Goal: Task Accomplishment & Management: Complete application form

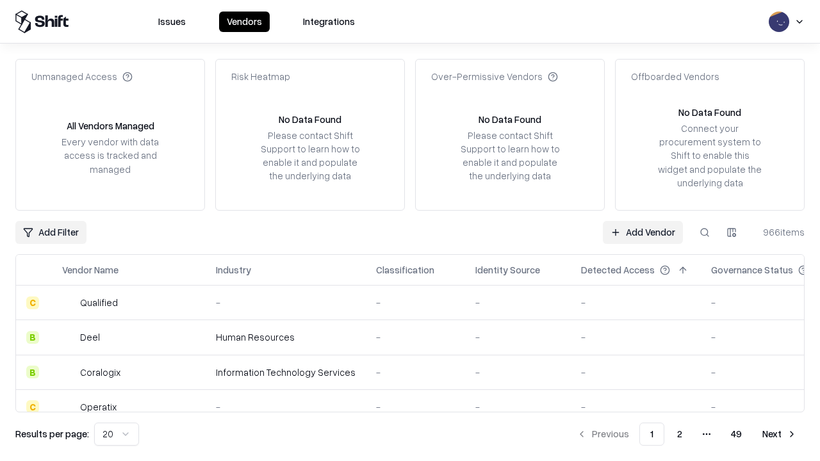
click at [642, 232] on link "Add Vendor" at bounding box center [643, 232] width 80 height 23
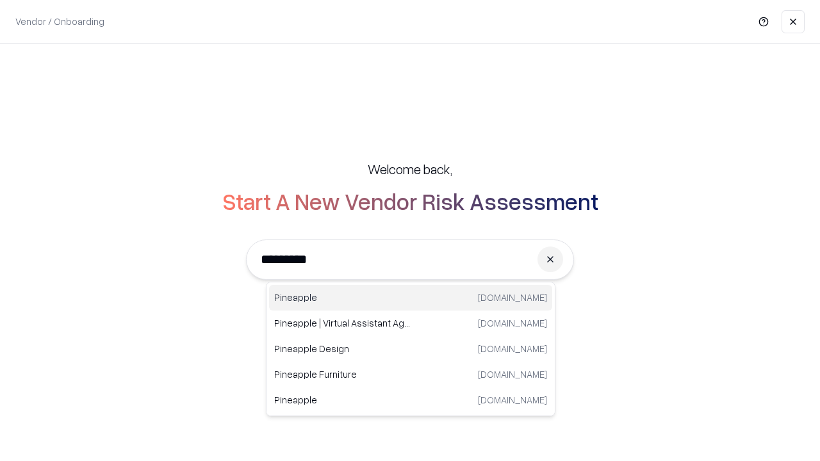
click at [411, 298] on div "Pineapple [DOMAIN_NAME]" at bounding box center [410, 298] width 283 height 26
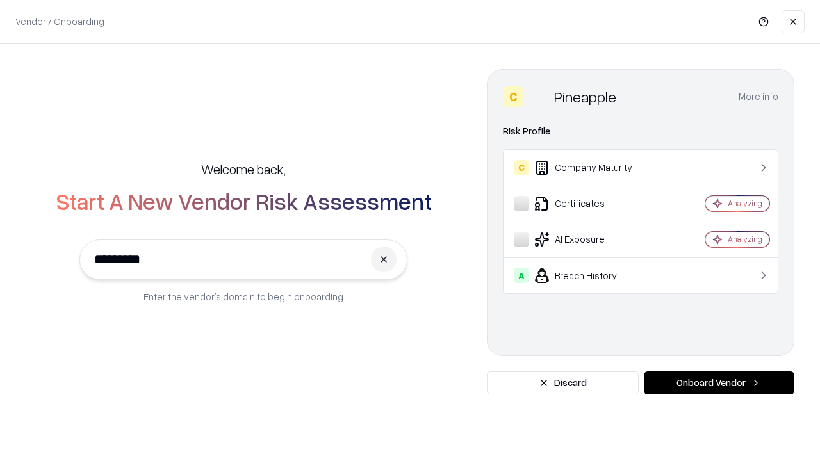
type input "*********"
click at [719, 383] on button "Onboard Vendor" at bounding box center [719, 382] width 151 height 23
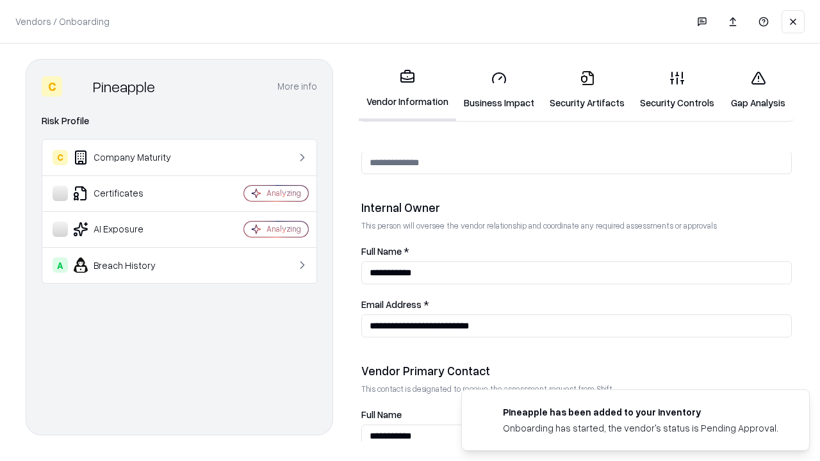
scroll to position [664, 0]
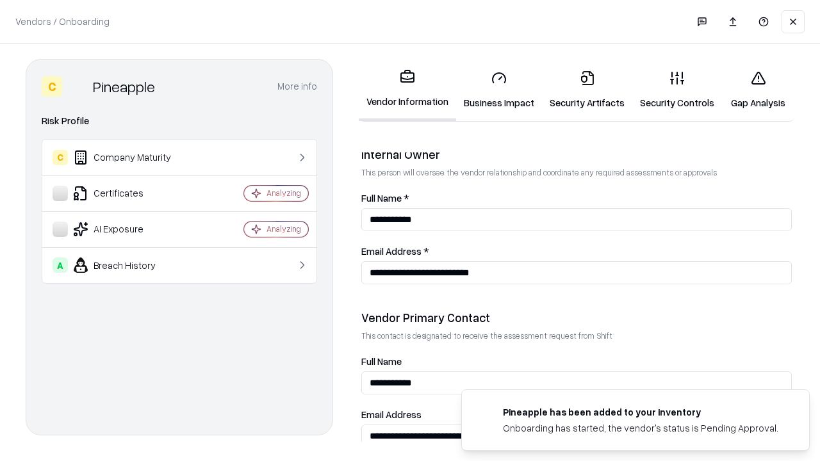
click at [587, 90] on link "Security Artifacts" at bounding box center [587, 90] width 90 height 60
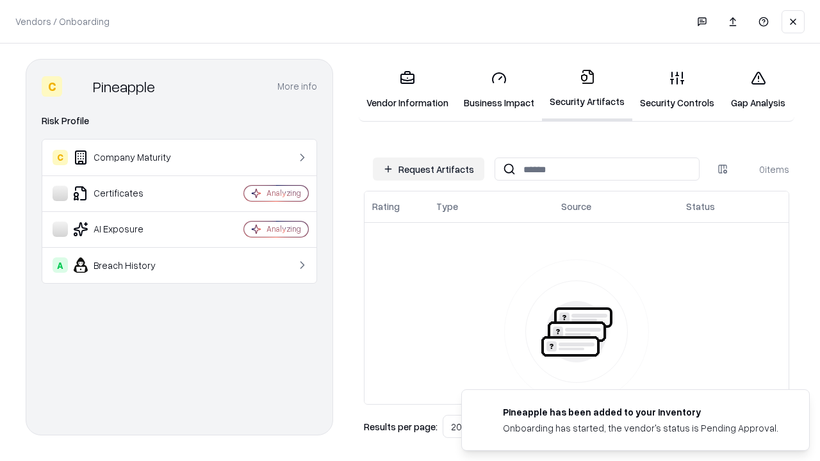
click at [428, 169] on button "Request Artifacts" at bounding box center [428, 169] width 111 height 23
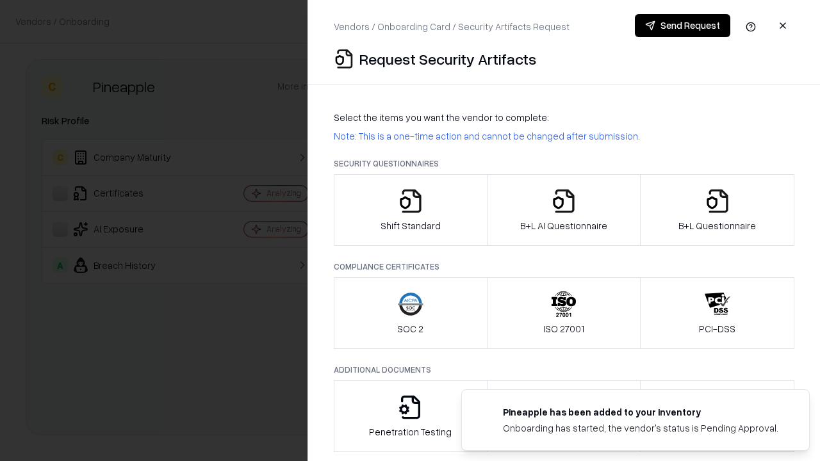
click at [717, 210] on icon "button" at bounding box center [718, 201] width 26 height 26
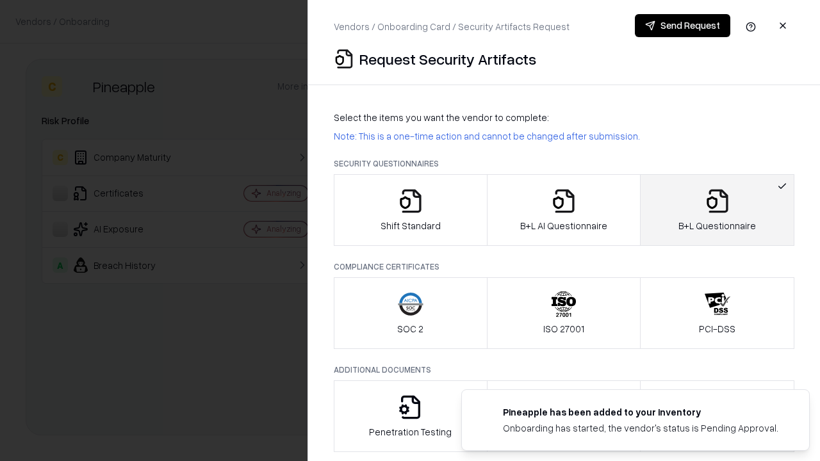
click at [563, 210] on icon "button" at bounding box center [564, 201] width 26 height 26
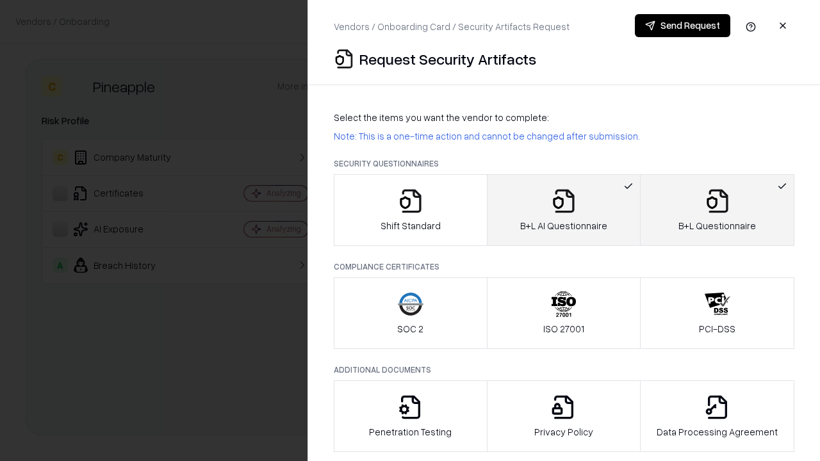
click at [682, 26] on button "Send Request" at bounding box center [682, 25] width 95 height 23
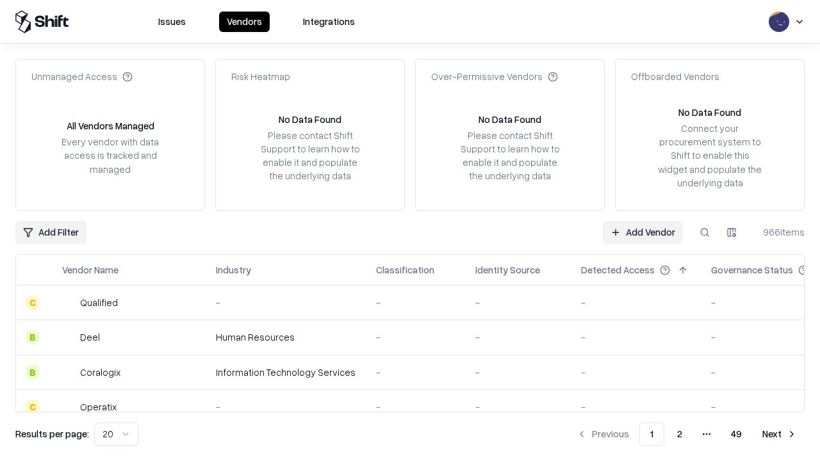
click at [705, 232] on button at bounding box center [704, 232] width 23 height 23
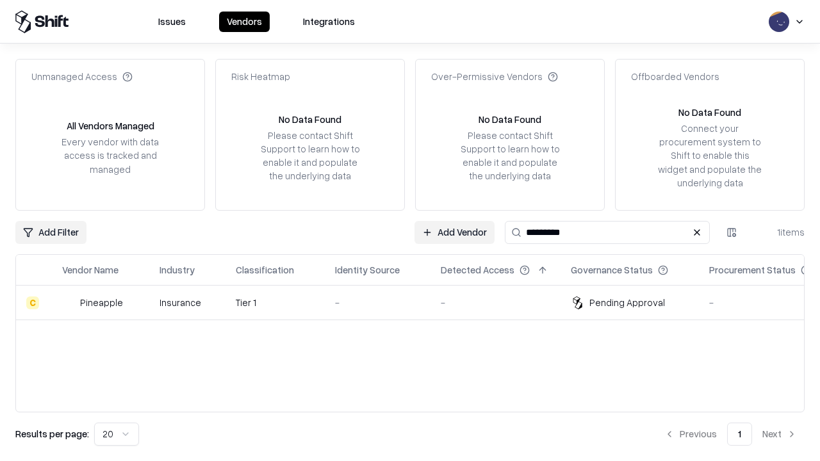
type input "*********"
click at [418, 302] on div "-" at bounding box center [377, 302] width 85 height 13
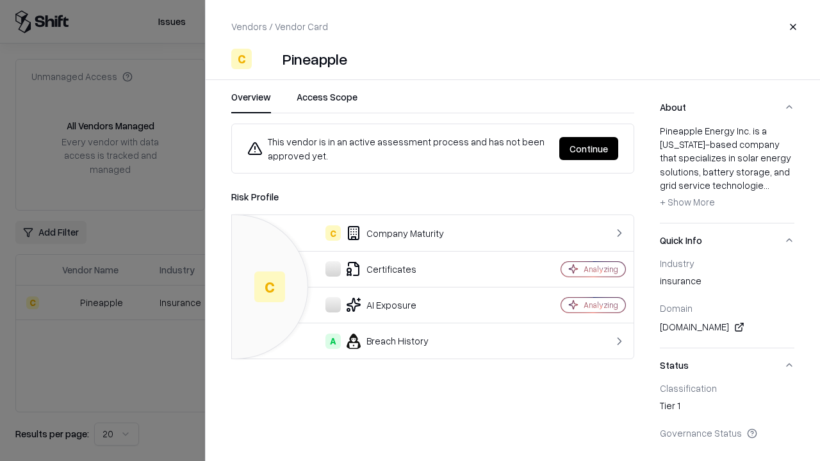
click at [589, 149] on button "Continue" at bounding box center [588, 148] width 59 height 23
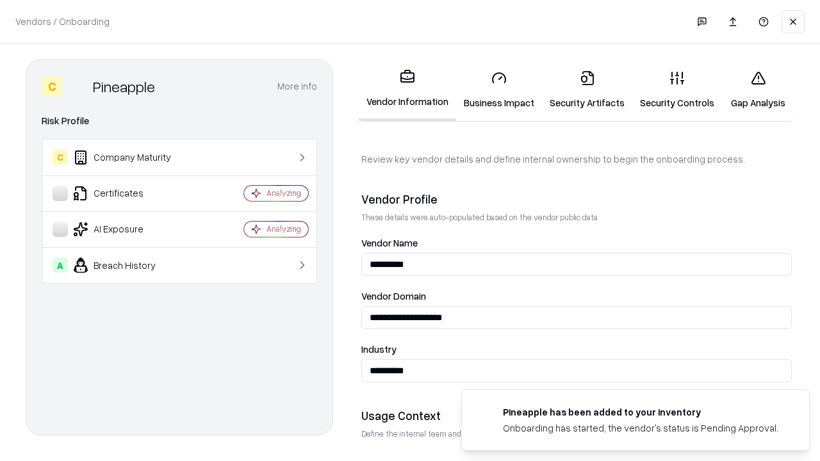
click at [587, 90] on link "Security Artifacts" at bounding box center [587, 90] width 90 height 60
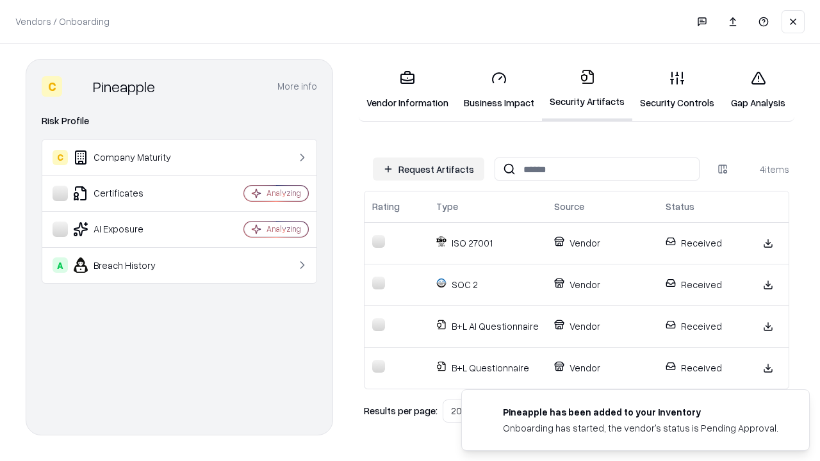
click at [758, 90] on link "Gap Analysis" at bounding box center [758, 90] width 72 height 60
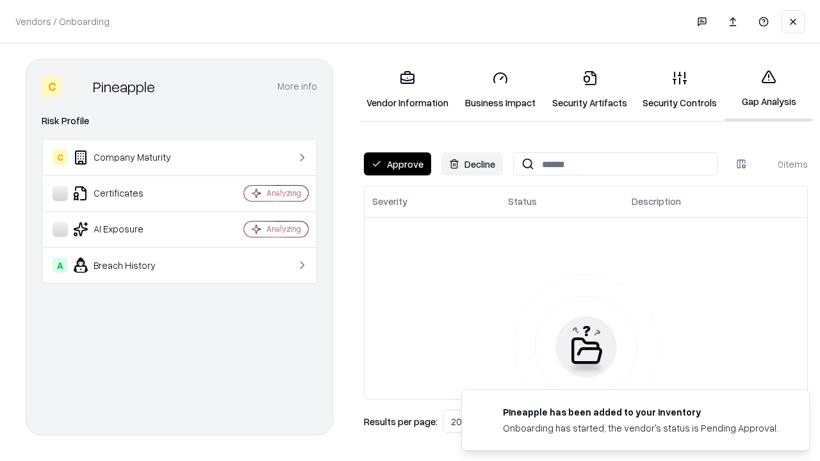
click at [397, 164] on button "Approve" at bounding box center [397, 163] width 67 height 23
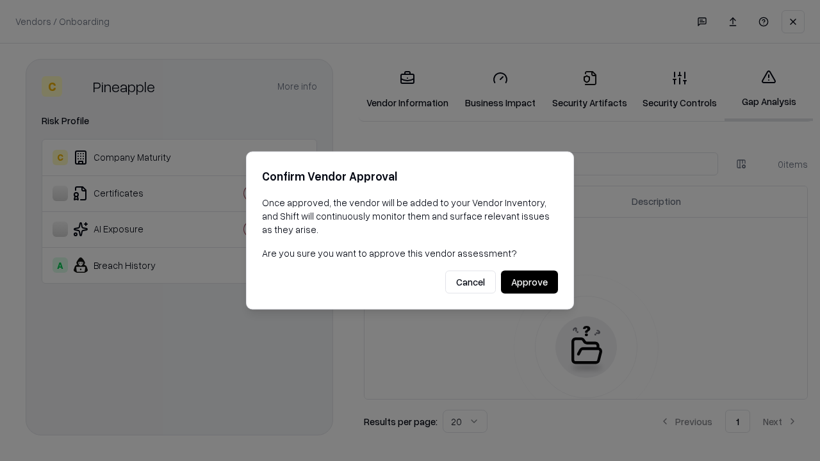
click at [529, 282] on button "Approve" at bounding box center [529, 282] width 57 height 23
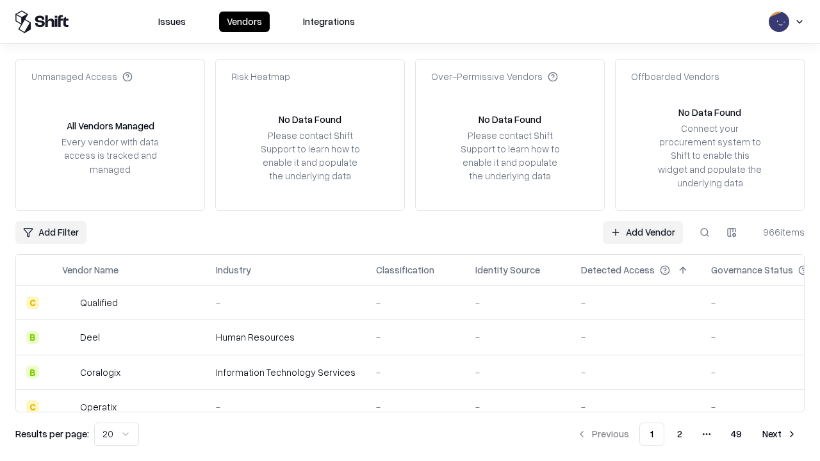
type input "*********"
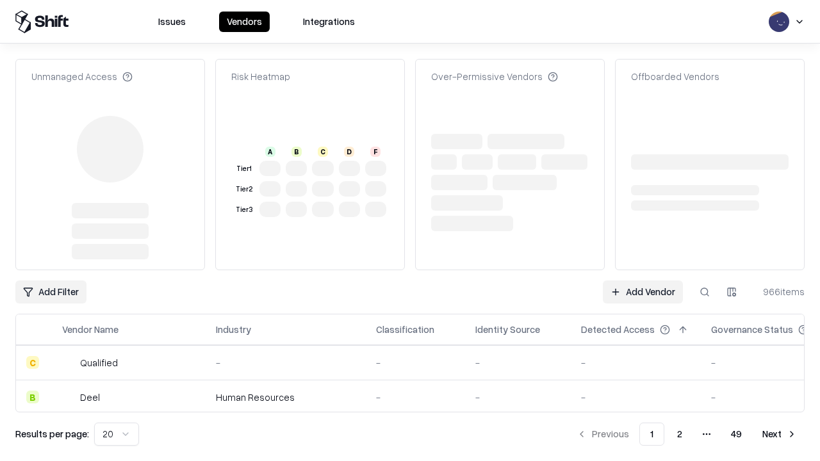
click at [642, 281] on link "Add Vendor" at bounding box center [643, 292] width 80 height 23
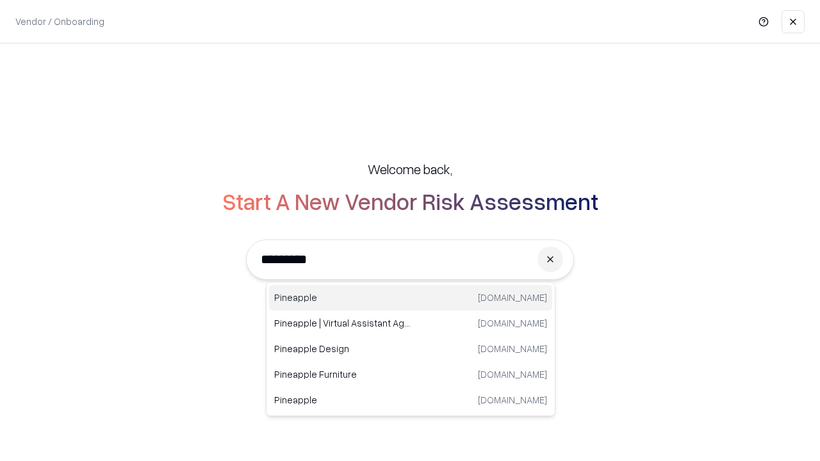
click at [411, 298] on div "Pineapple [DOMAIN_NAME]" at bounding box center [410, 298] width 283 height 26
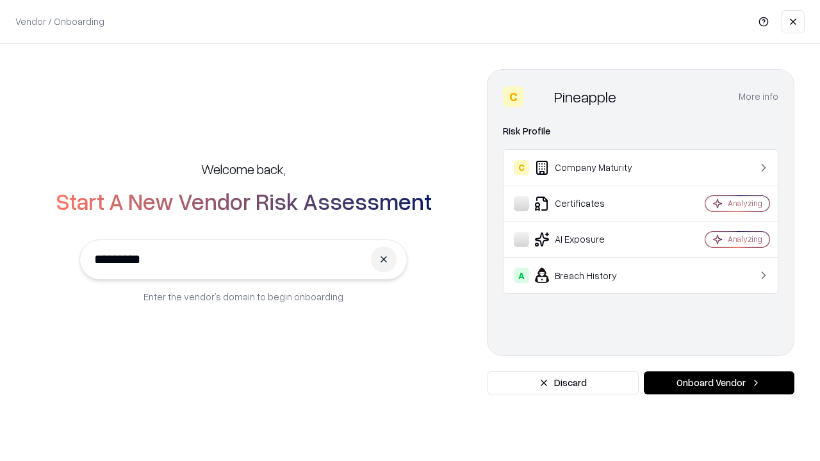
type input "*********"
click at [719, 383] on button "Onboard Vendor" at bounding box center [719, 382] width 151 height 23
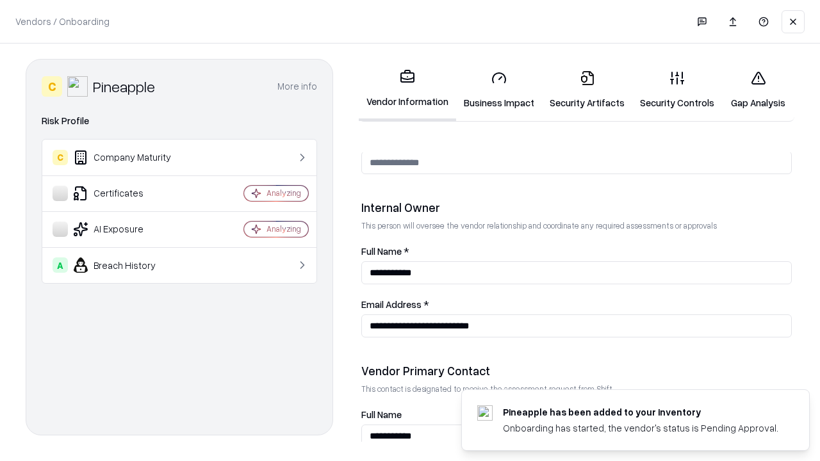
scroll to position [664, 0]
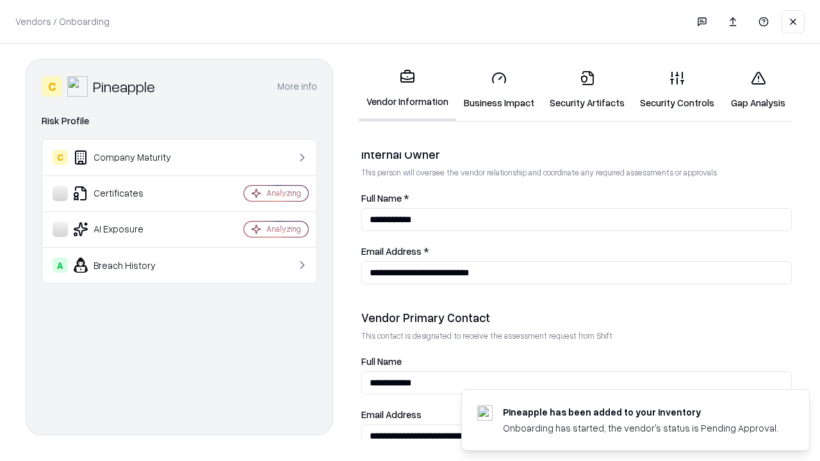
click at [758, 90] on link "Gap Analysis" at bounding box center [758, 90] width 72 height 60
